Goal: Task Accomplishment & Management: Manage account settings

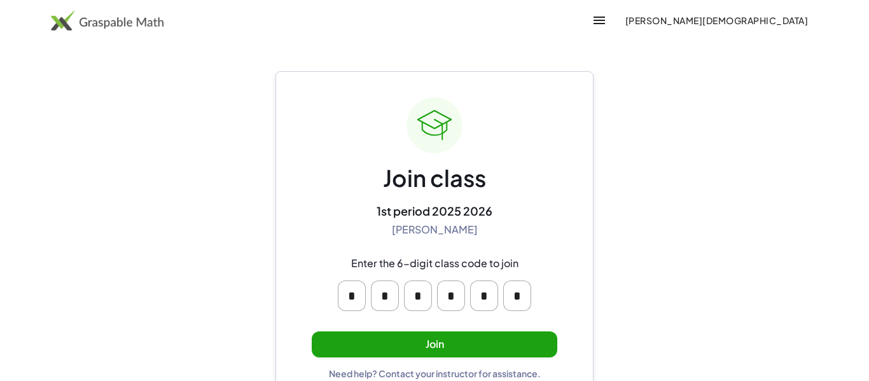
scroll to position [24, 0]
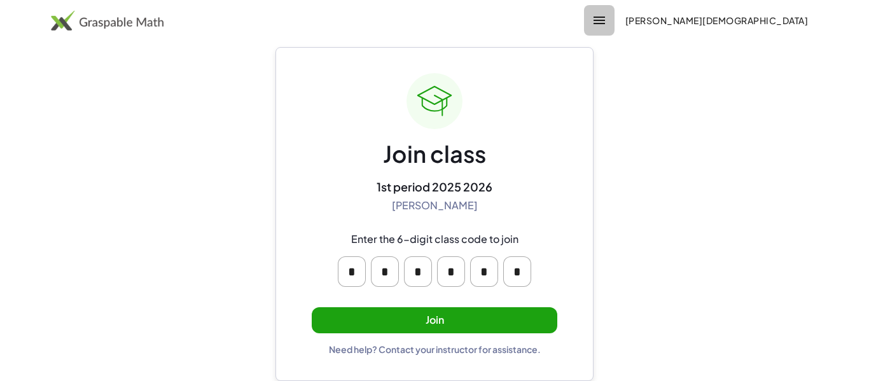
click at [607, 15] on icon "button" at bounding box center [599, 20] width 15 height 15
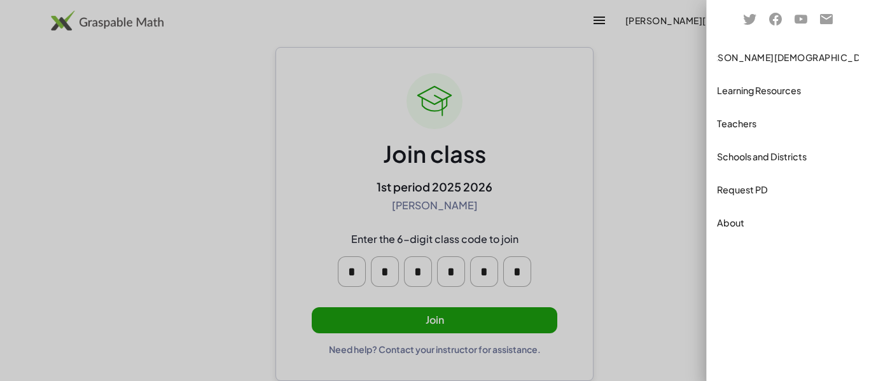
click at [779, 53] on span "[PERSON_NAME][DEMOGRAPHIC_DATA]" at bounding box center [788, 57] width 183 height 11
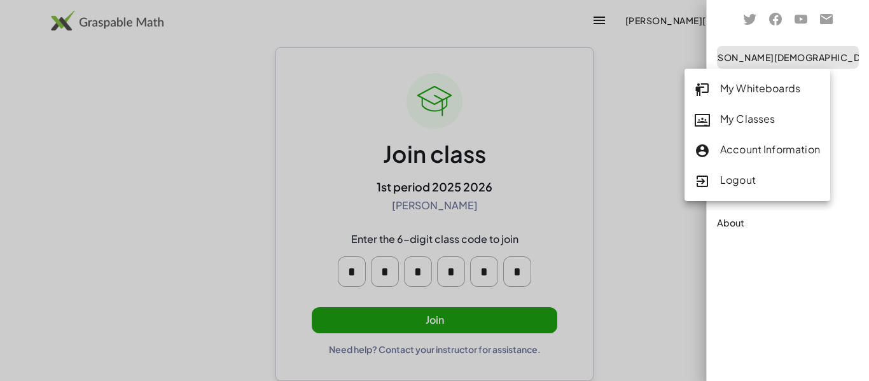
click at [815, 146] on div "Account Information" at bounding box center [757, 150] width 125 height 17
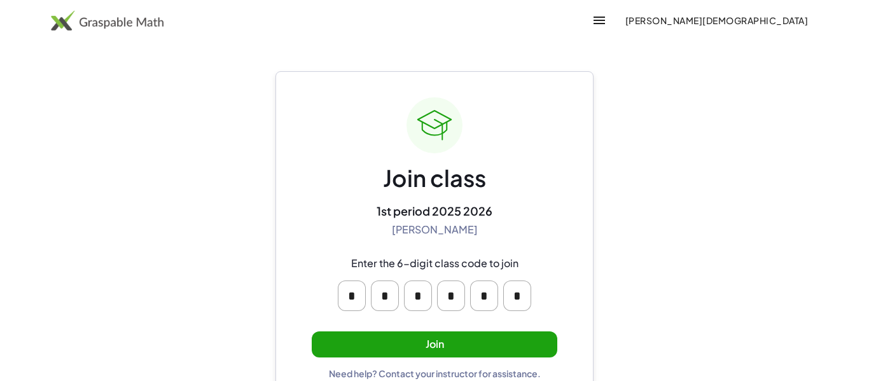
scroll to position [24, 0]
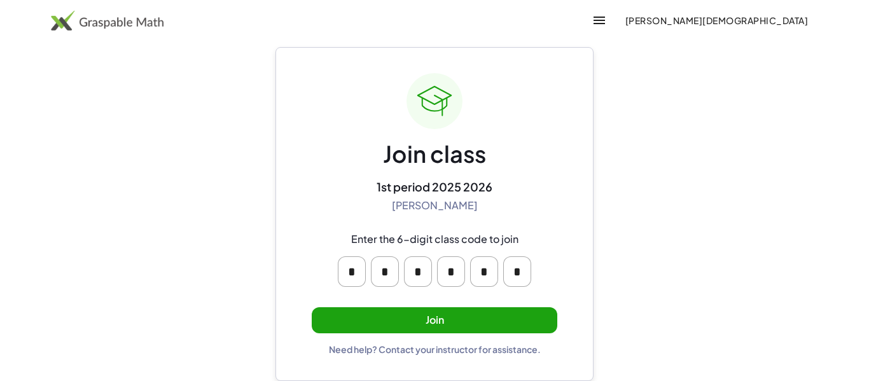
click at [546, 315] on button "Join" at bounding box center [435, 320] width 246 height 26
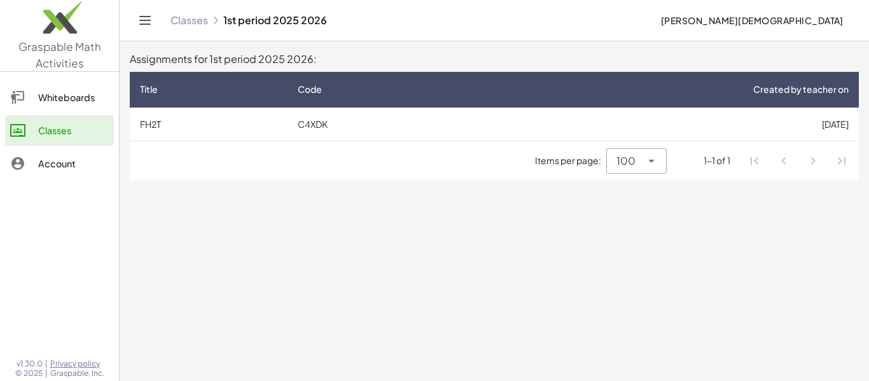
click at [774, 17] on span "[PERSON_NAME][DEMOGRAPHIC_DATA]" at bounding box center [752, 20] width 183 height 11
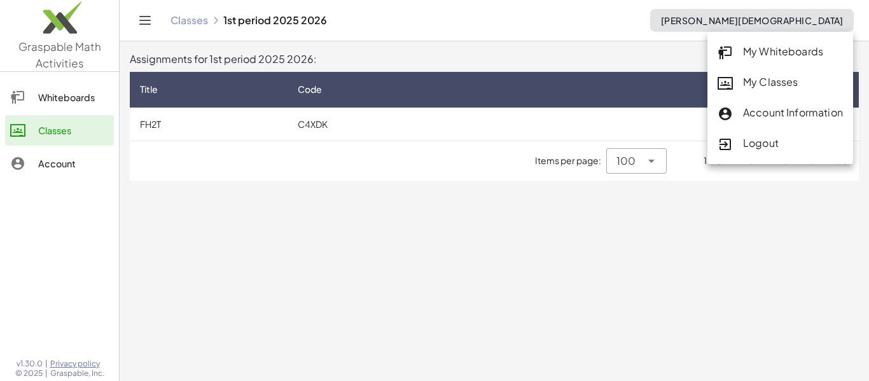
click at [831, 110] on div "Account Information" at bounding box center [780, 113] width 125 height 17
